Goal: Information Seeking & Learning: Find specific fact

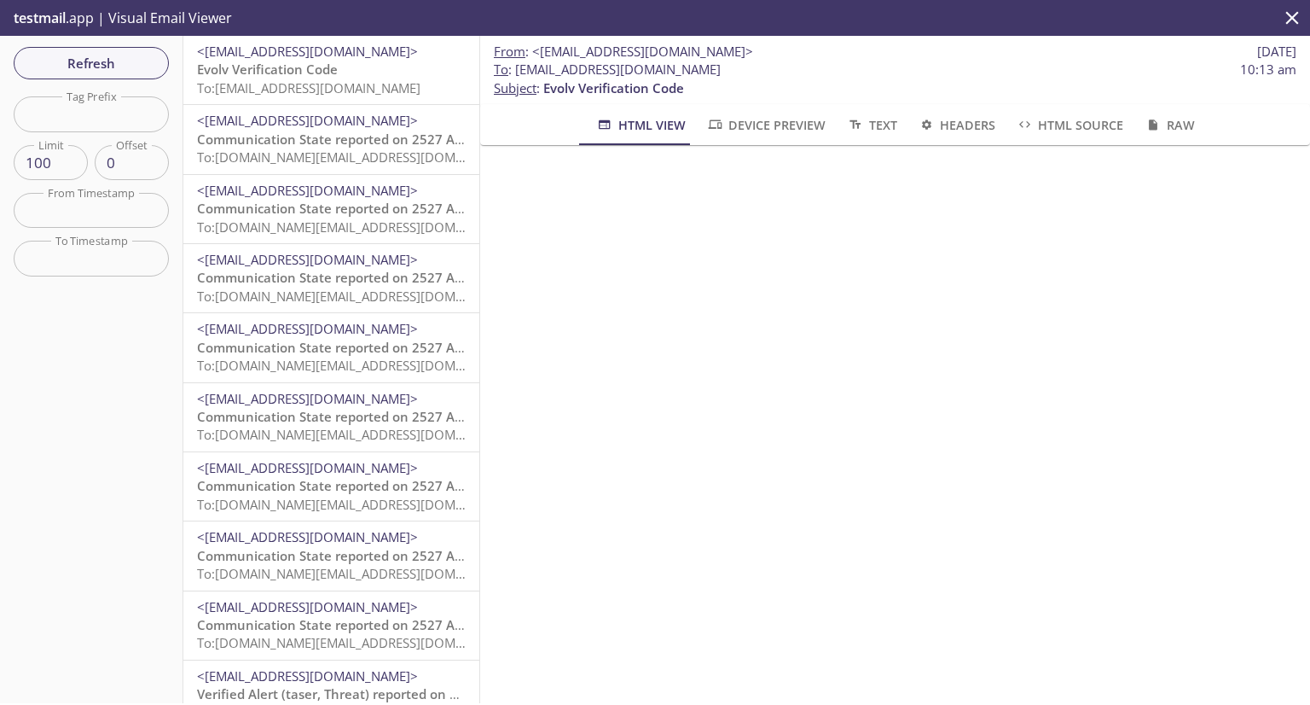
click at [303, 66] on span "Evolv Verification Code" at bounding box center [267, 69] width 141 height 17
